Goal: Find specific page/section: Find specific page/section

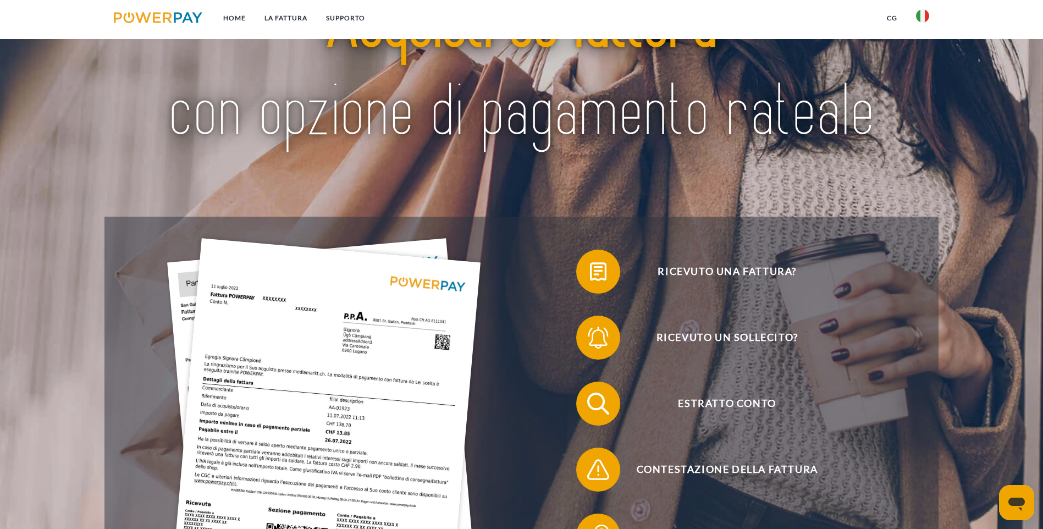
scroll to position [110, 0]
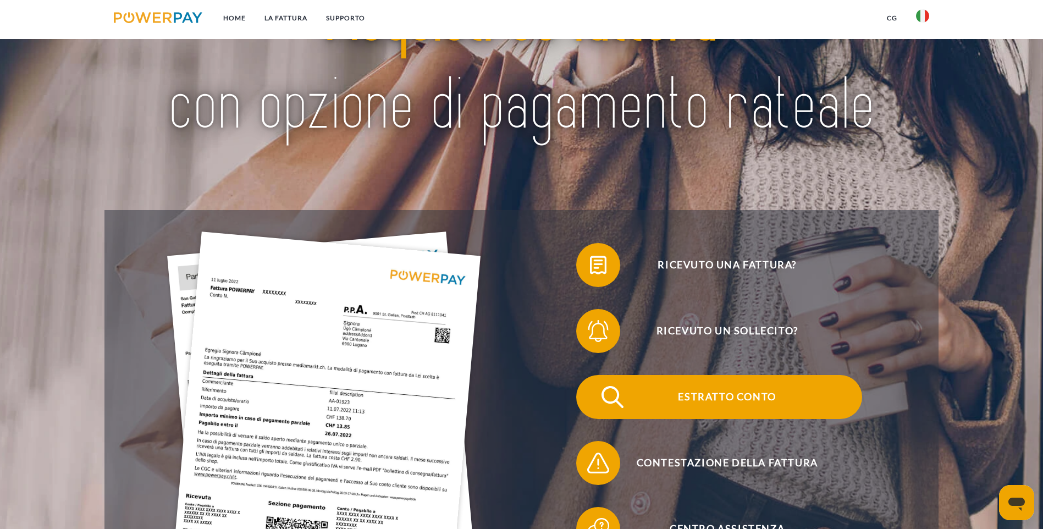
click at [592, 375] on span "Estratto conto" at bounding box center [726, 397] width 269 height 44
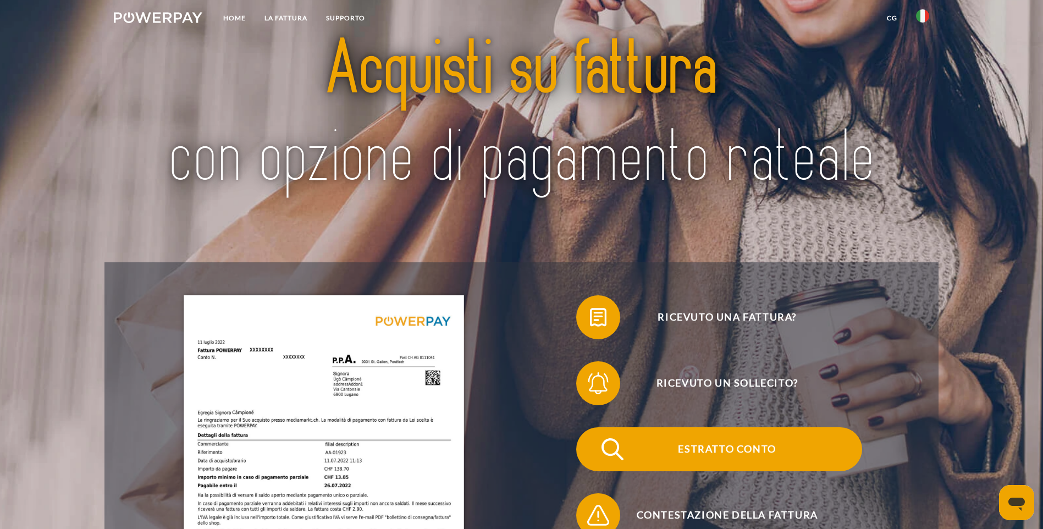
scroll to position [110, 0]
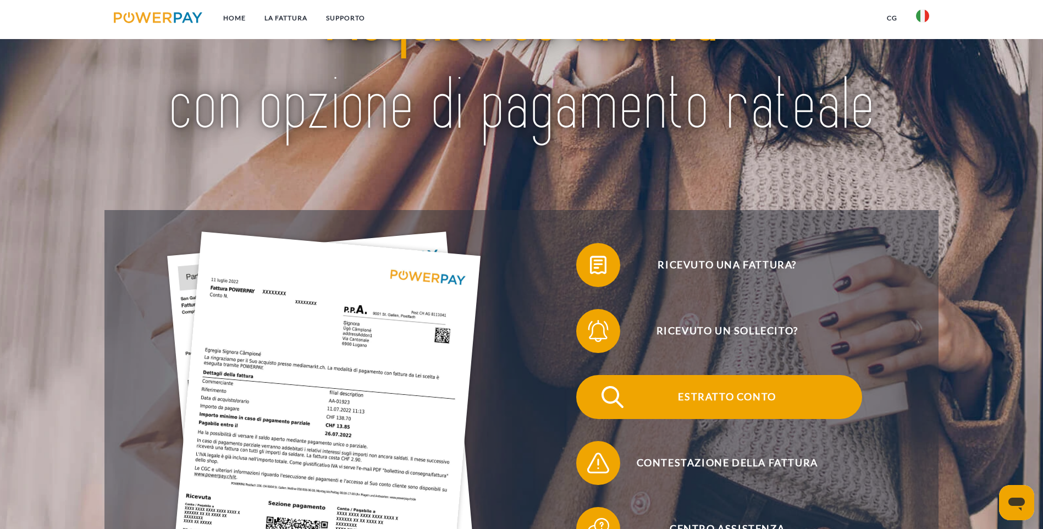
click at [592, 375] on span "Estratto conto" at bounding box center [726, 397] width 269 height 44
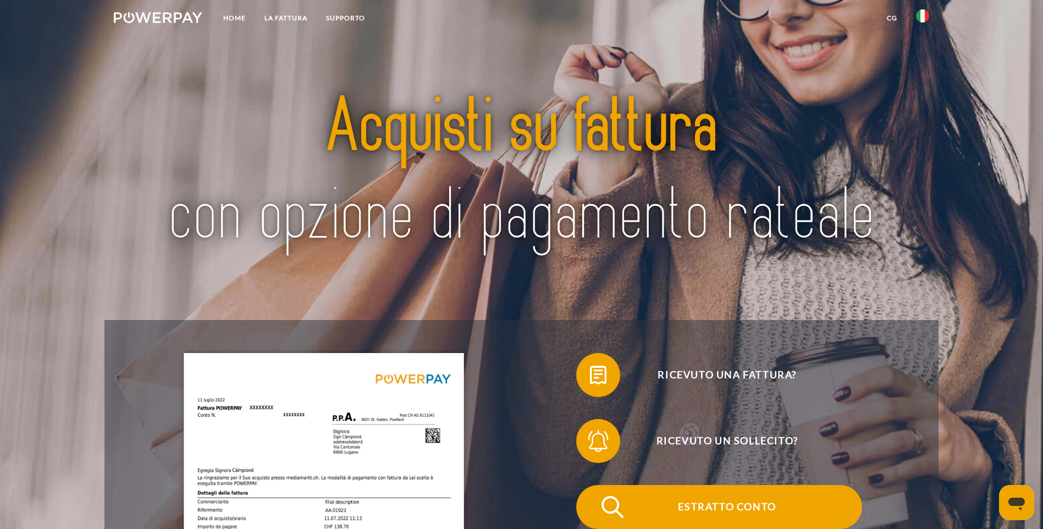
click at [592, 485] on span "Estratto conto" at bounding box center [726, 507] width 269 height 44
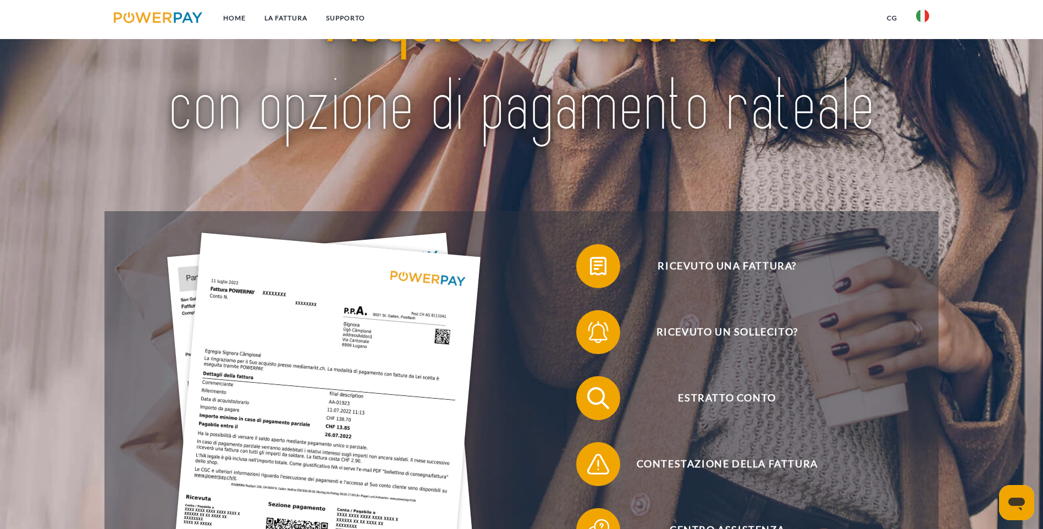
scroll to position [110, 0]
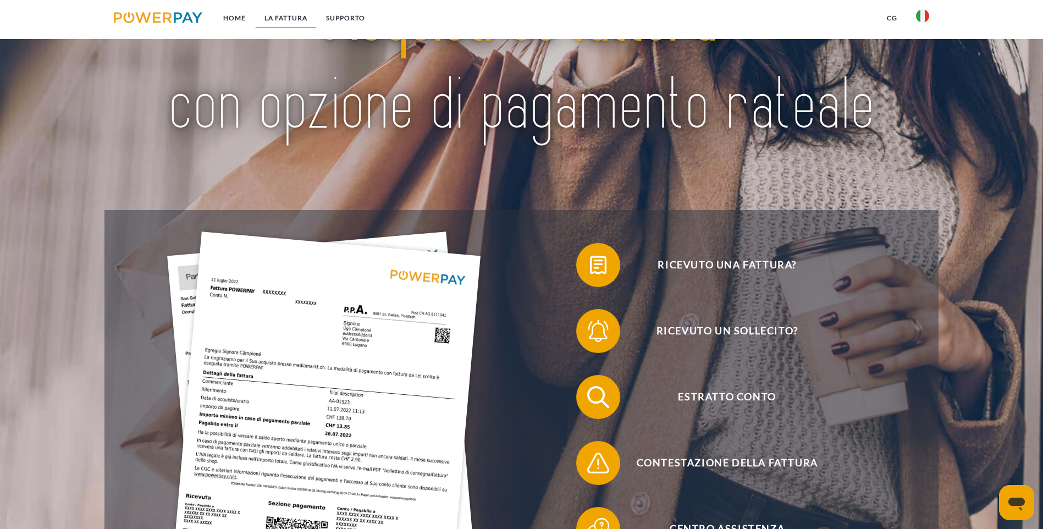
click at [288, 19] on link "LA FATTURA" at bounding box center [286, 18] width 62 height 20
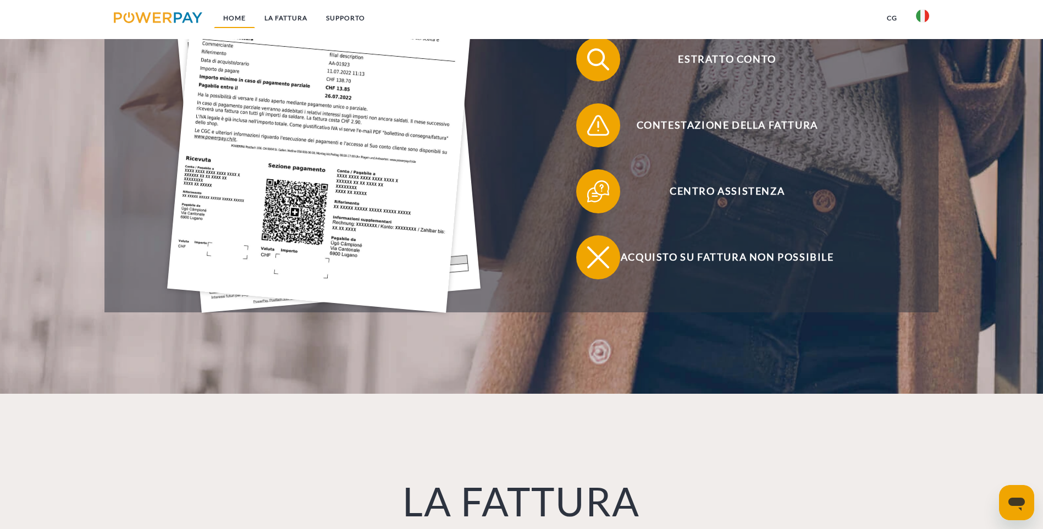
click at [243, 18] on link "Home" at bounding box center [234, 18] width 41 height 20
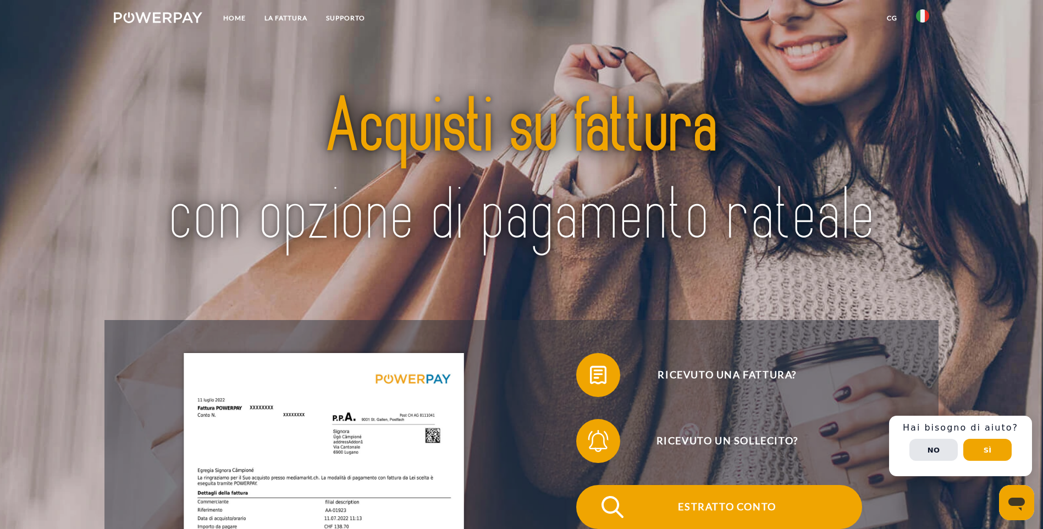
click at [592, 485] on span "Estratto conto" at bounding box center [726, 507] width 269 height 44
